Goal: Task Accomplishment & Management: Complete application form

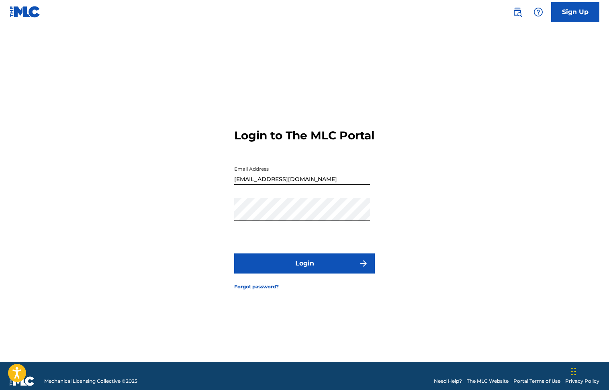
click at [296, 273] on button "Login" at bounding box center [304, 263] width 140 height 20
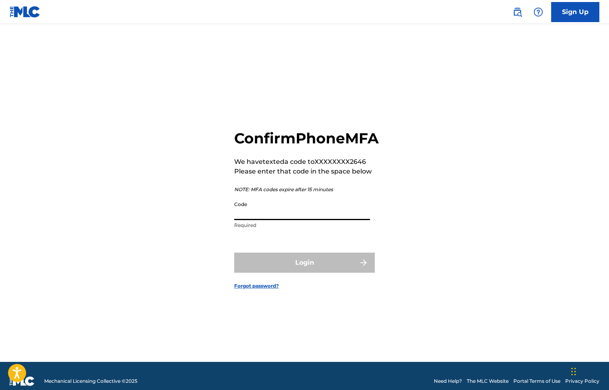
click at [301, 220] on input "Code" at bounding box center [302, 208] width 136 height 23
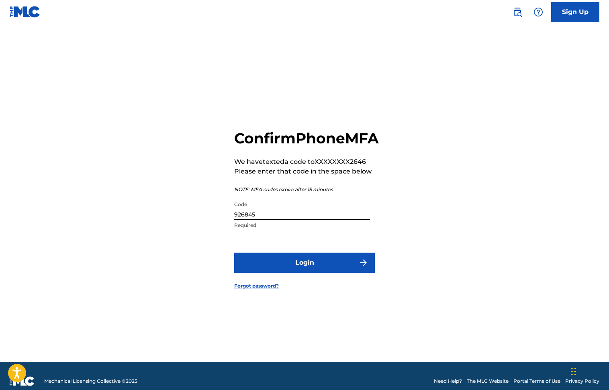
type input "926845"
click at [314, 271] on button "Login" at bounding box center [304, 262] width 140 height 20
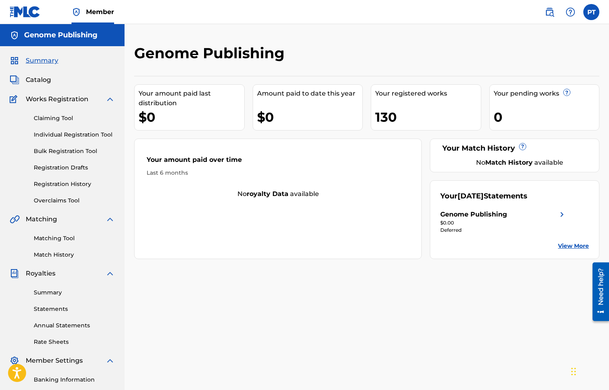
click at [88, 134] on link "Individual Registration Tool" at bounding box center [74, 134] width 81 height 8
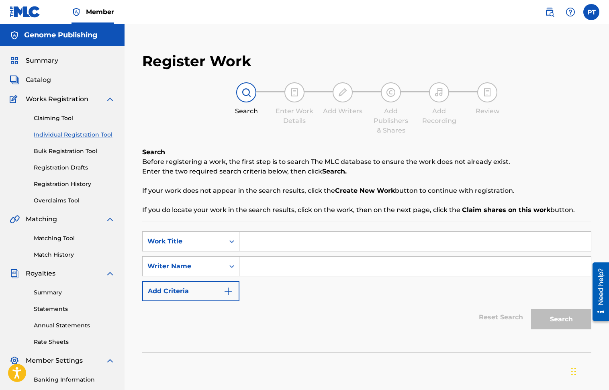
click at [254, 238] on input "Search Form" at bounding box center [414, 241] width 351 height 19
paste input "Put Down That Video Game"
type input "Put Down That Video Game"
click at [260, 266] on input "Search Form" at bounding box center [414, 266] width 351 height 19
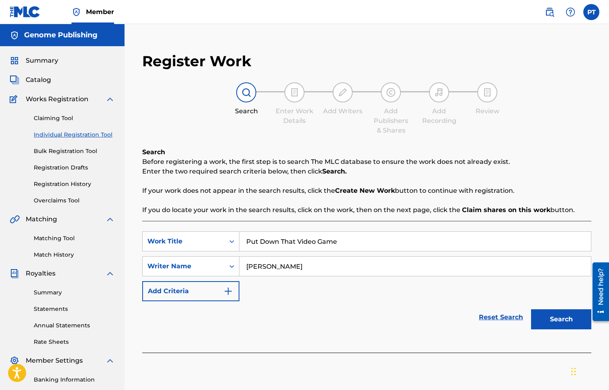
type input "[PERSON_NAME]"
drag, startPoint x: 566, startPoint y: 319, endPoint x: 559, endPoint y: 314, distance: 8.9
click at [566, 319] on button "Search" at bounding box center [561, 319] width 60 height 20
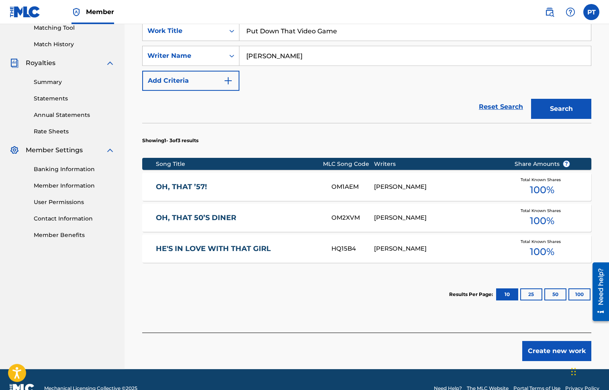
scroll to position [228, 0]
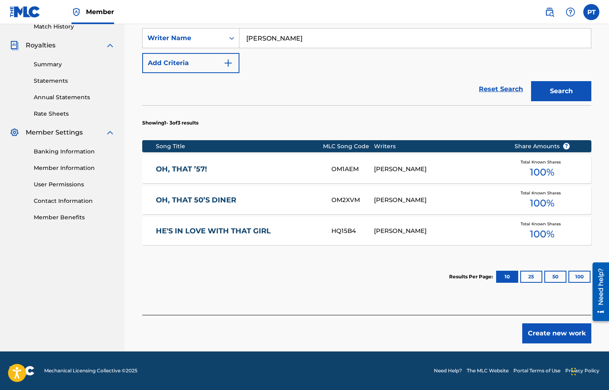
click at [564, 334] on button "Create new work" at bounding box center [556, 333] width 69 height 20
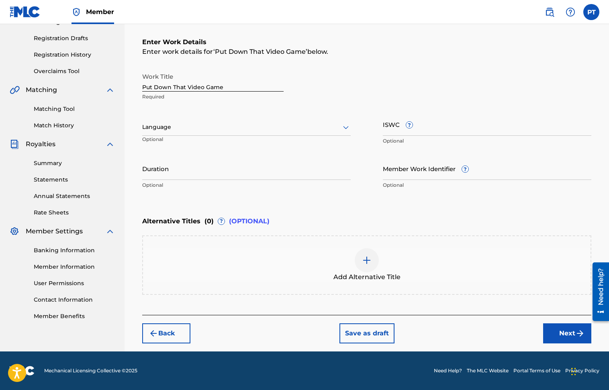
click at [177, 129] on div at bounding box center [246, 127] width 208 height 10
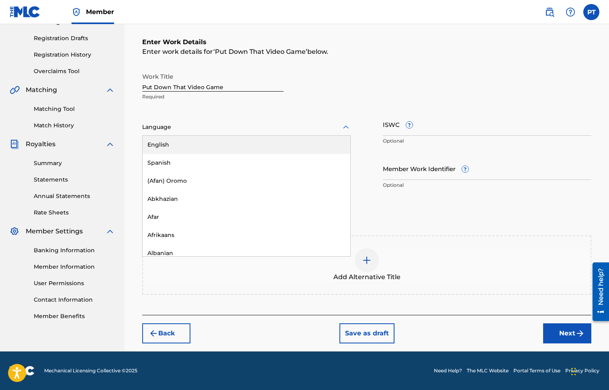
click at [177, 141] on div "English" at bounding box center [247, 145] width 208 height 18
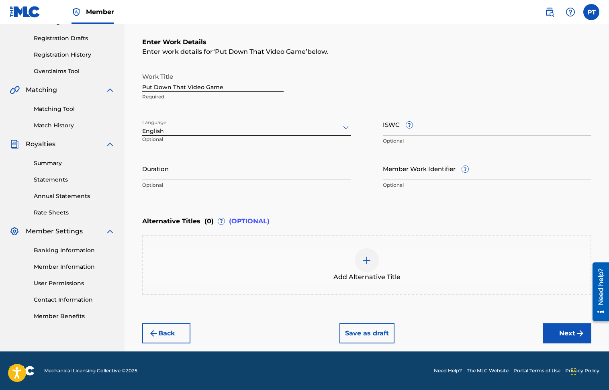
click at [571, 334] on button "Next" at bounding box center [567, 333] width 48 height 20
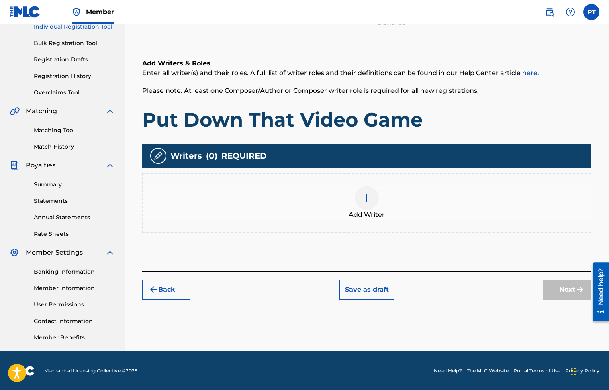
scroll to position [108, 0]
click at [367, 195] on img at bounding box center [367, 198] width 10 height 10
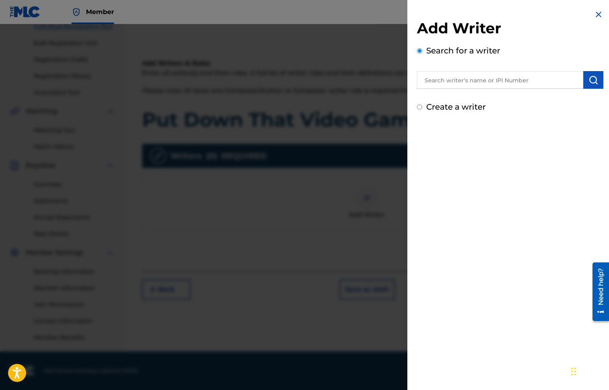
click at [518, 79] on input "text" at bounding box center [500, 80] width 166 height 18
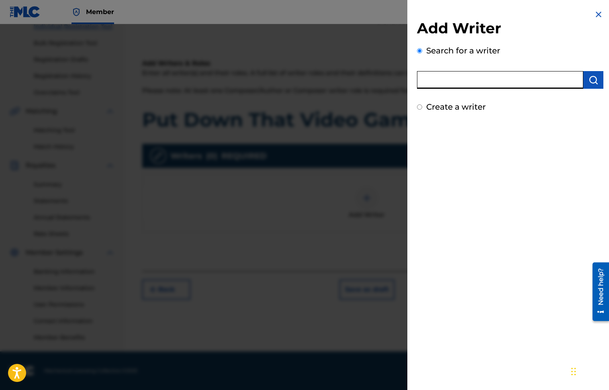
click at [518, 79] on input "text" at bounding box center [500, 80] width 166 height 18
type input "[PERSON_NAME]"
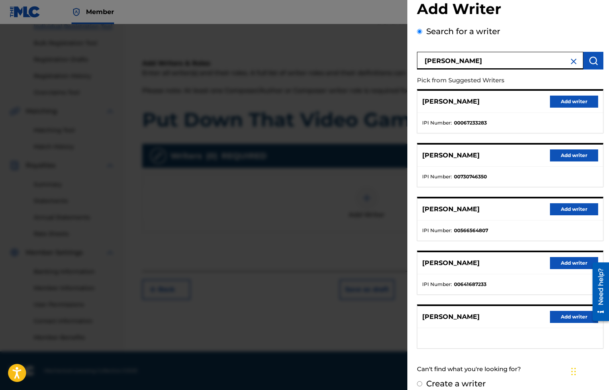
scroll to position [29, 0]
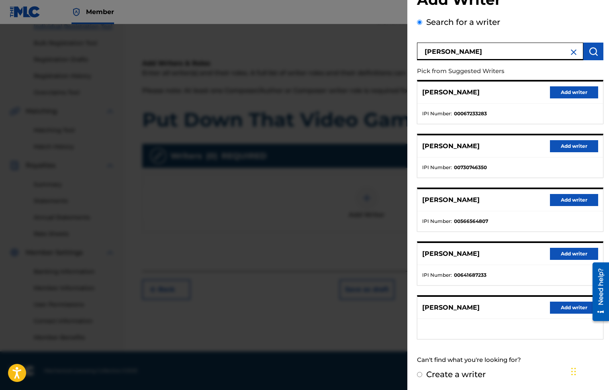
click at [568, 309] on button "Add writer" at bounding box center [574, 307] width 48 height 12
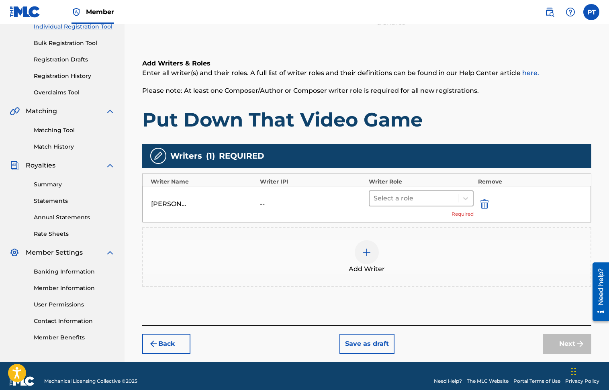
click at [393, 200] on div at bounding box center [413, 198] width 80 height 11
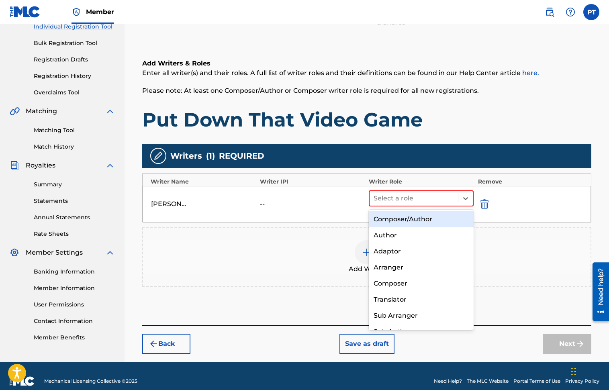
click at [385, 219] on div "Composer/Author" at bounding box center [421, 219] width 105 height 16
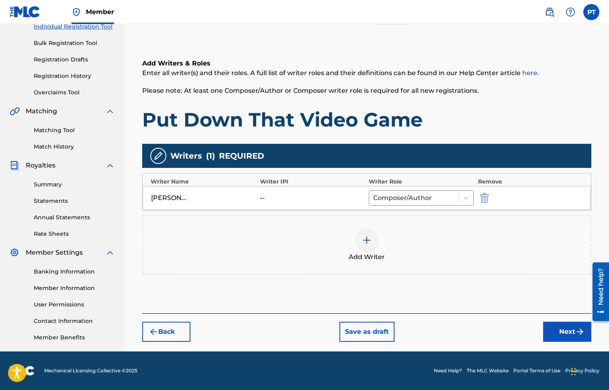
drag, startPoint x: 564, startPoint y: 335, endPoint x: 552, endPoint y: 327, distance: 14.3
click at [564, 334] on button "Next" at bounding box center [567, 332] width 48 height 20
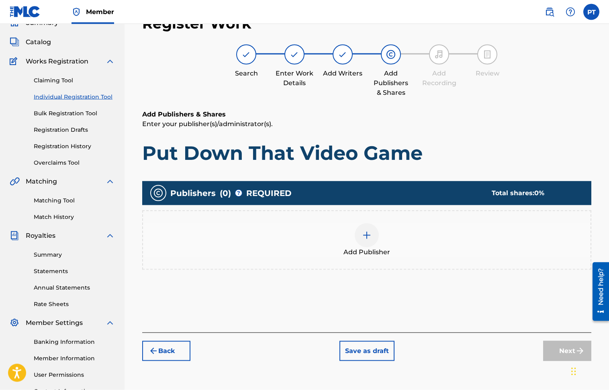
scroll to position [36, 0]
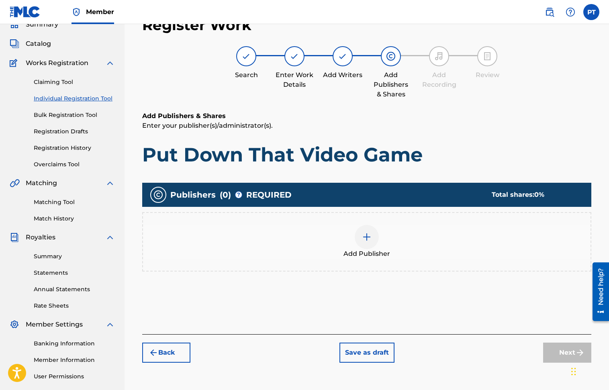
click at [362, 228] on div at bounding box center [366, 237] width 24 height 24
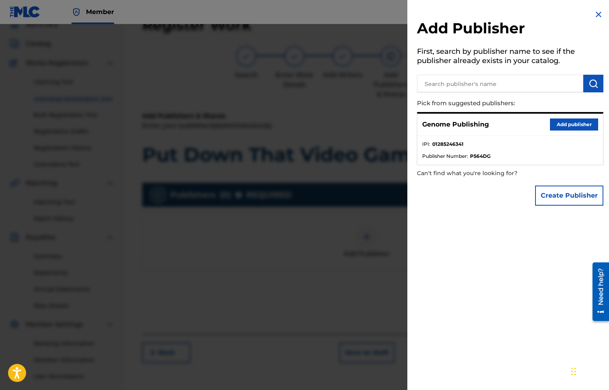
drag, startPoint x: 566, startPoint y: 122, endPoint x: 561, endPoint y: 125, distance: 5.8
click at [566, 123] on button "Add publisher" at bounding box center [574, 124] width 48 height 12
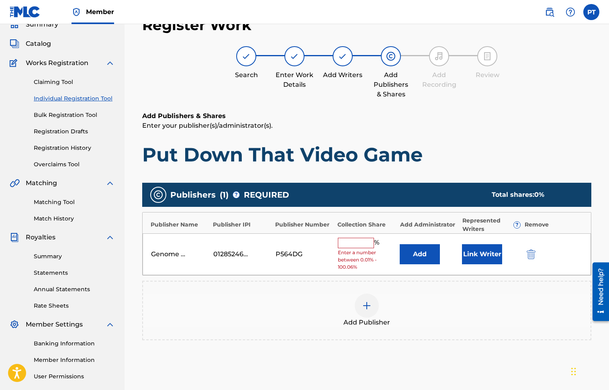
click at [355, 244] on input "text" at bounding box center [356, 243] width 36 height 10
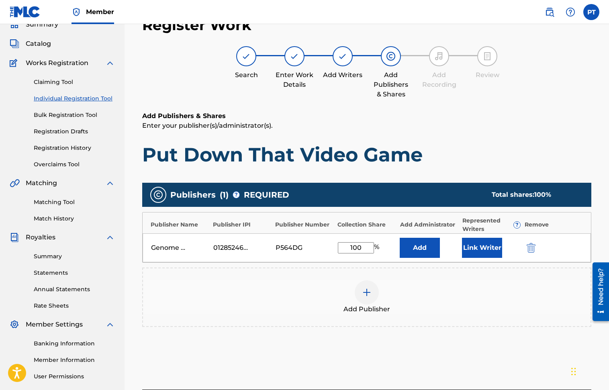
type input "100"
click at [477, 250] on button "Link Writer" at bounding box center [482, 248] width 40 height 20
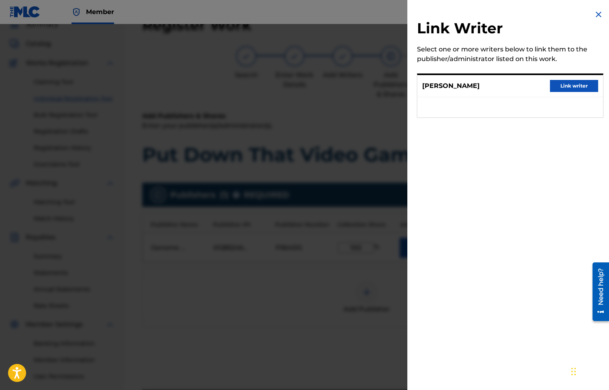
click at [567, 86] on button "Link writer" at bounding box center [574, 86] width 48 height 12
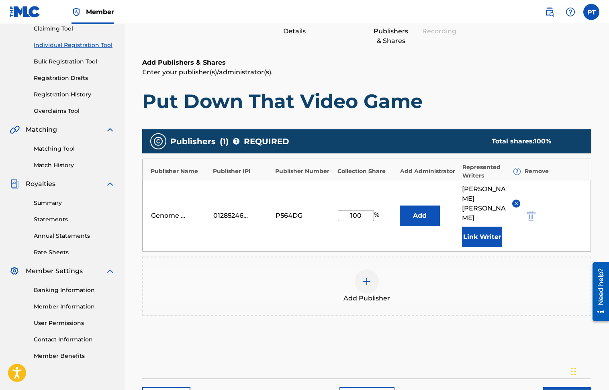
scroll to position [134, 0]
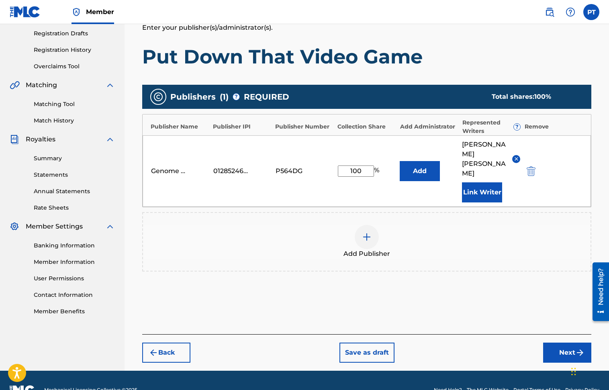
click at [559, 342] on button "Next" at bounding box center [567, 352] width 48 height 20
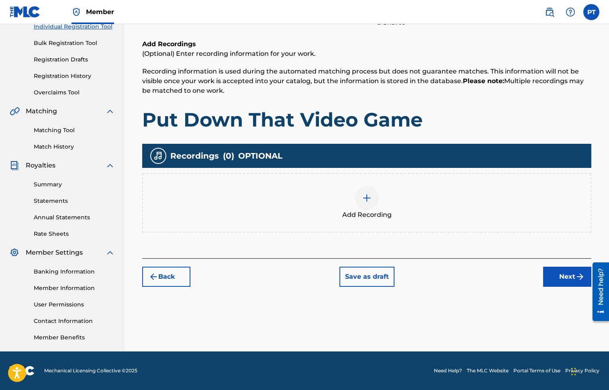
scroll to position [108, 0]
click at [367, 202] on img at bounding box center [367, 198] width 10 height 10
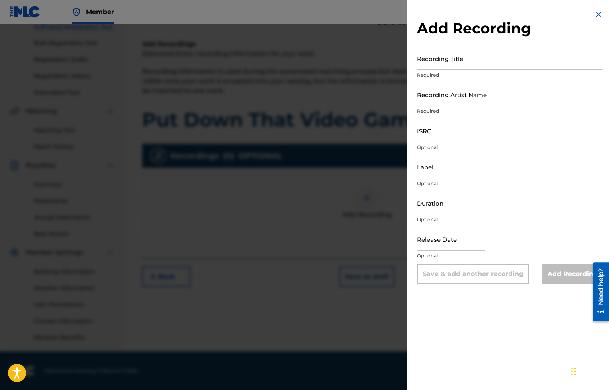
click at [490, 65] on input "Recording Title" at bounding box center [510, 58] width 186 height 23
paste input "Put Down That Video Game"
type input "Put Down That Video Game"
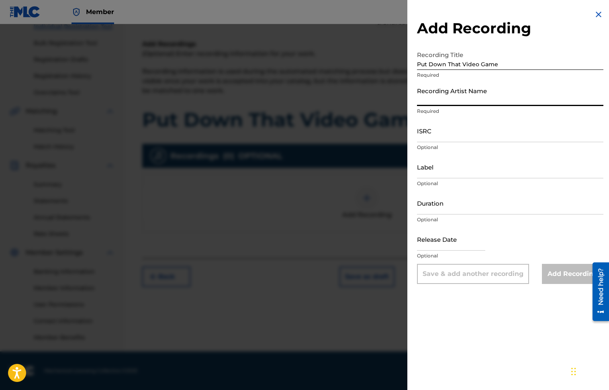
click at [508, 102] on input "Recording Artist Name" at bounding box center [510, 94] width 186 height 23
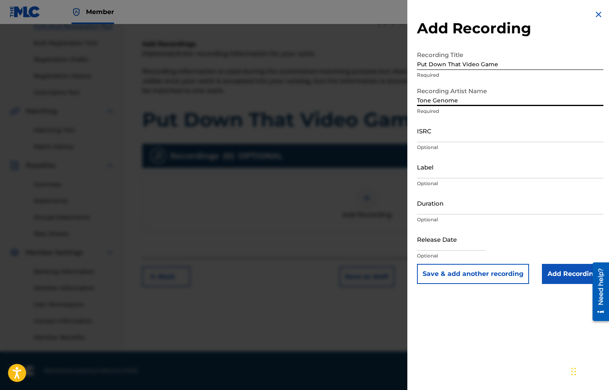
type input "Tone Genome"
click at [458, 245] on input "text" at bounding box center [451, 239] width 68 height 23
select select "7"
select select "2025"
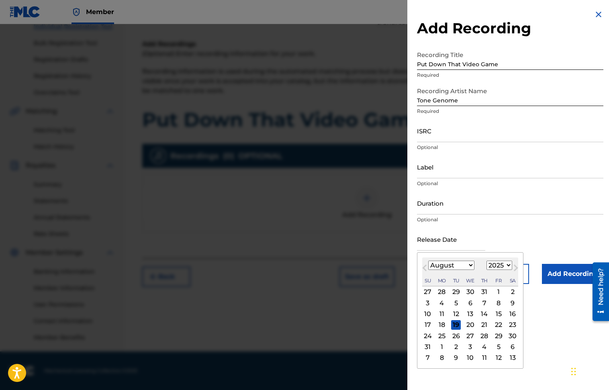
click at [455, 326] on div "19" at bounding box center [456, 325] width 10 height 10
type input "[DATE]"
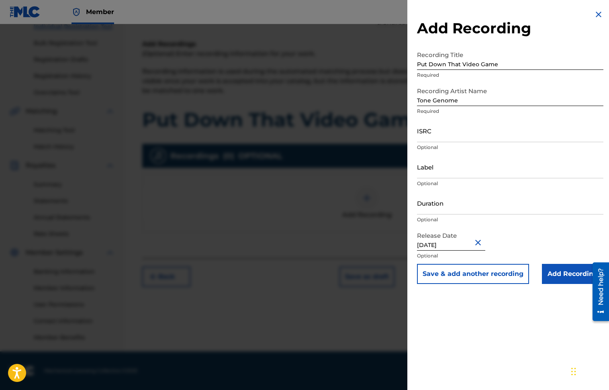
click at [562, 275] on input "Add Recording" at bounding box center [572, 274] width 61 height 20
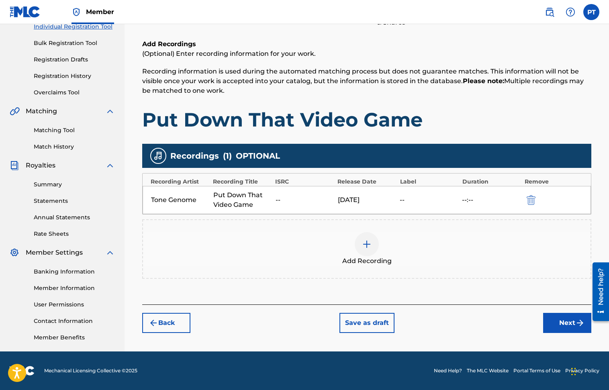
click at [561, 331] on button "Next" at bounding box center [567, 323] width 48 height 20
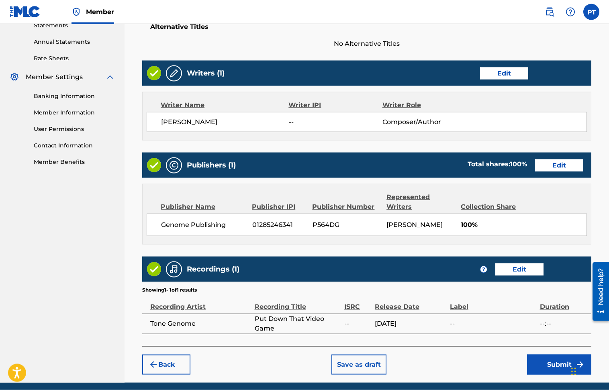
scroll to position [315, 0]
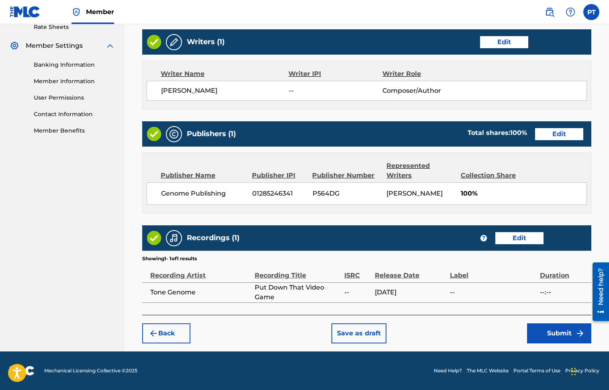
click at [562, 338] on button "Submit" at bounding box center [559, 333] width 64 height 20
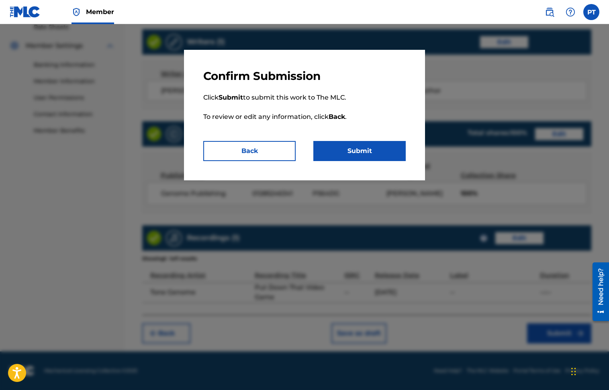
drag, startPoint x: 356, startPoint y: 151, endPoint x: 232, endPoint y: 102, distance: 132.5
click at [356, 151] on button "Submit" at bounding box center [359, 151] width 92 height 20
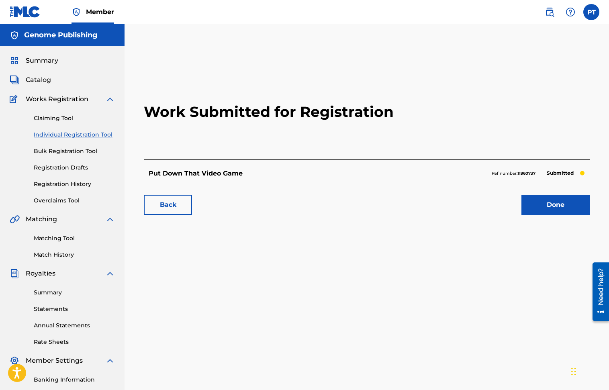
click at [552, 203] on link "Done" at bounding box center [555, 205] width 68 height 20
